Goal: Obtain resource: Obtain resource

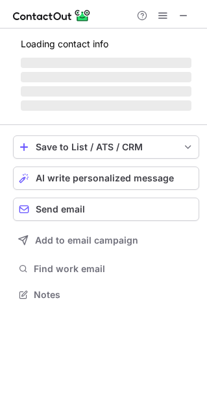
scroll to position [293, 207]
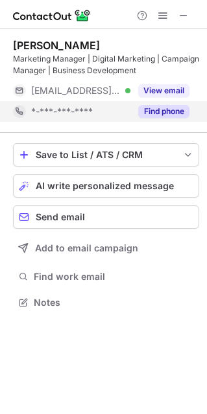
click at [170, 109] on button "Find phone" at bounding box center [163, 111] width 51 height 13
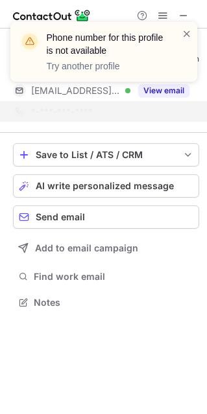
click at [176, 16] on div "Phone number for this profile is not available Try another profile" at bounding box center [103, 57] width 207 height 96
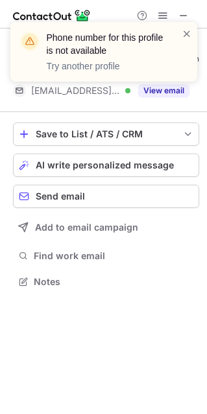
click at [183, 16] on div "Phone number for this profile is not available Try another profile" at bounding box center [103, 57] width 207 height 96
click at [184, 30] on span at bounding box center [187, 33] width 10 height 13
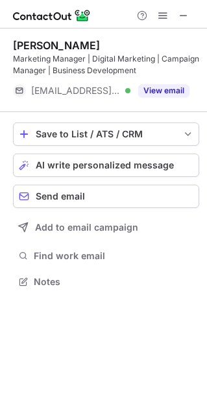
click at [184, 12] on div "Phone number for this profile is not available Try another profile" at bounding box center [103, 57] width 207 height 96
click at [181, 17] on span at bounding box center [183, 15] width 10 height 10
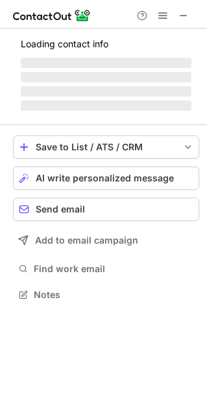
scroll to position [6, 6]
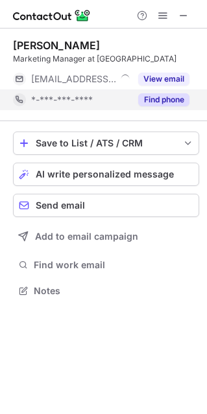
click at [159, 96] on button "Find phone" at bounding box center [163, 99] width 51 height 13
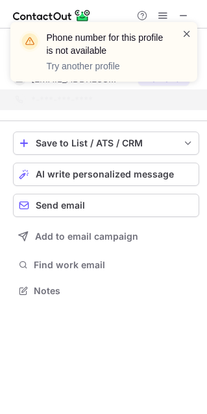
click at [183, 34] on span at bounding box center [187, 33] width 10 height 13
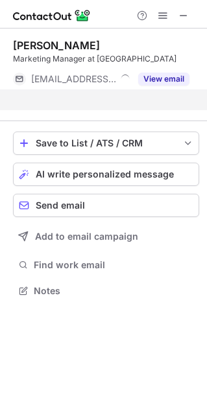
scroll to position [261, 207]
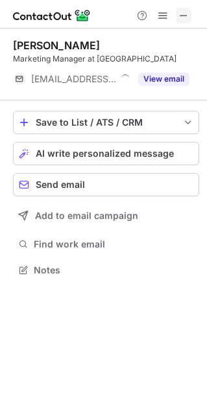
click at [180, 13] on span at bounding box center [183, 15] width 10 height 10
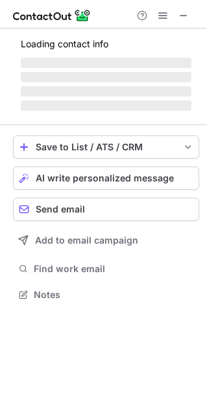
scroll to position [290, 207]
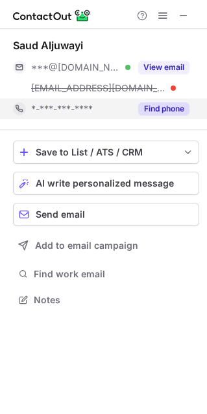
click at [168, 110] on button "Find phone" at bounding box center [163, 108] width 51 height 13
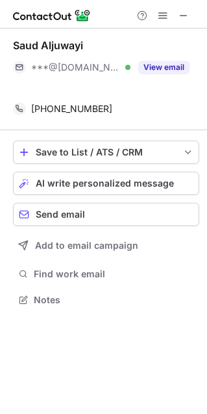
scroll to position [270, 207]
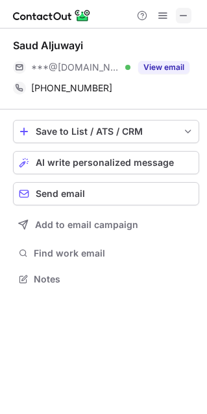
click at [185, 15] on span at bounding box center [183, 15] width 10 height 10
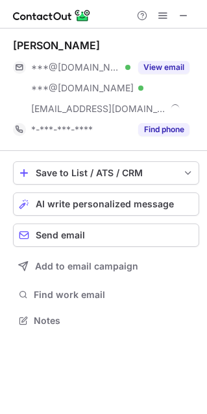
scroll to position [311, 207]
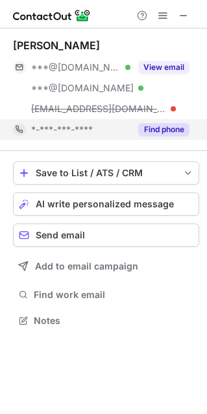
click at [161, 123] on button "Find phone" at bounding box center [163, 129] width 51 height 13
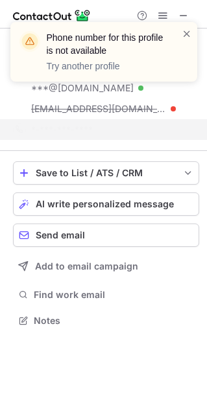
click at [183, 10] on div "Phone number for this profile is not available Try another profile" at bounding box center [103, 57] width 207 height 96
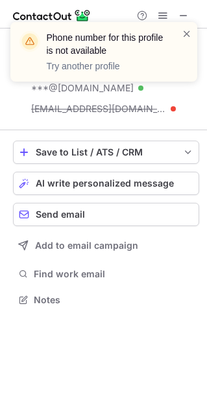
scroll to position [290, 207]
click at [183, 10] on div "Phone number for this profile is not available Try another profile" at bounding box center [103, 57] width 207 height 96
click at [183, 17] on div "Phone number for this profile is not available Try another profile" at bounding box center [103, 57] width 207 height 96
drag, startPoint x: 183, startPoint y: 17, endPoint x: 187, endPoint y: 29, distance: 12.3
click at [187, 29] on div "Phone number for this profile is not available Try another profile" at bounding box center [103, 57] width 207 height 96
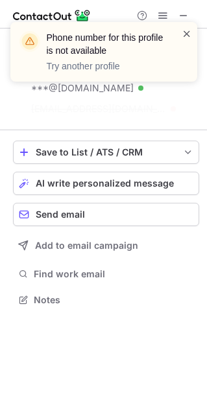
click at [187, 29] on span at bounding box center [187, 33] width 10 height 13
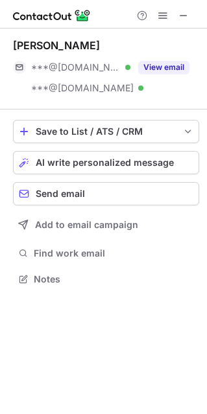
scroll to position [270, 207]
click at [182, 14] on span at bounding box center [183, 15] width 10 height 10
